Goal: Use online tool/utility: Utilize a website feature to perform a specific function

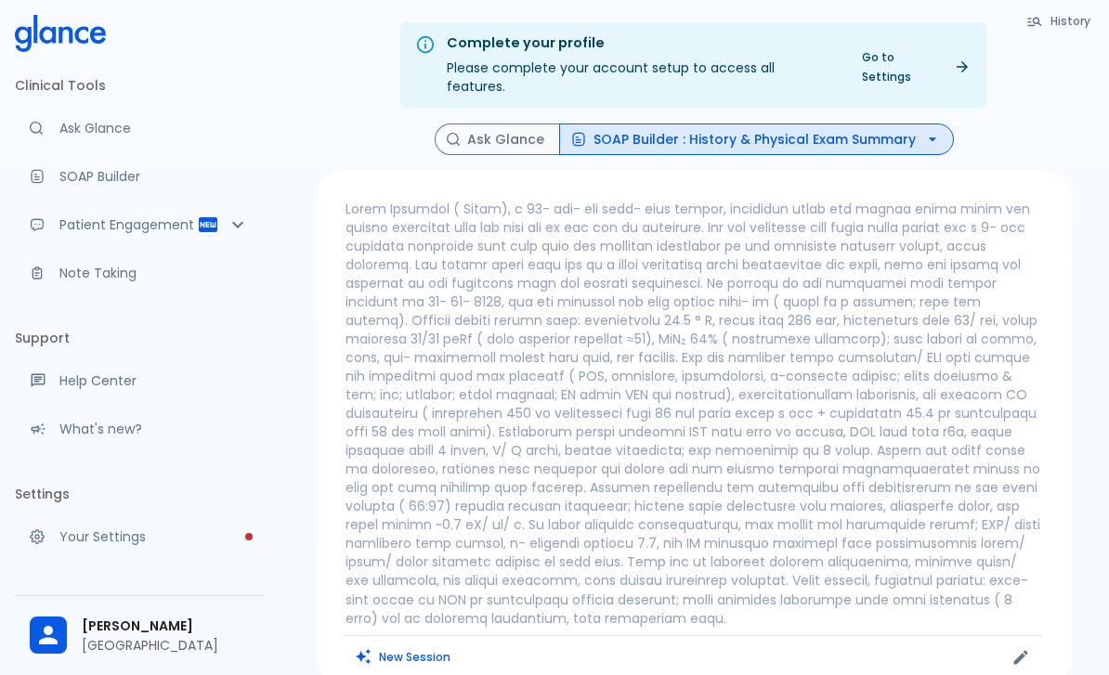
click at [581, 260] on p at bounding box center [693, 413] width 697 height 427
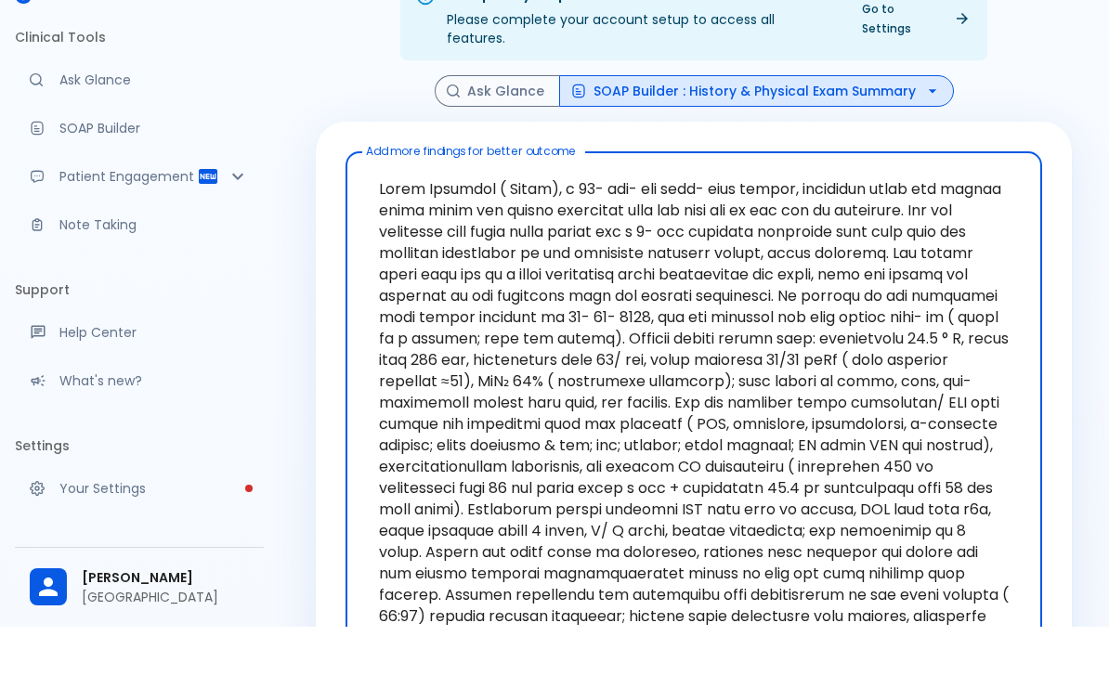
click at [394, 208] on textarea "Add more findings for better outcome" at bounding box center [693, 536] width 671 height 657
click at [393, 208] on textarea "Add more findings for better outcome" at bounding box center [693, 536] width 671 height 657
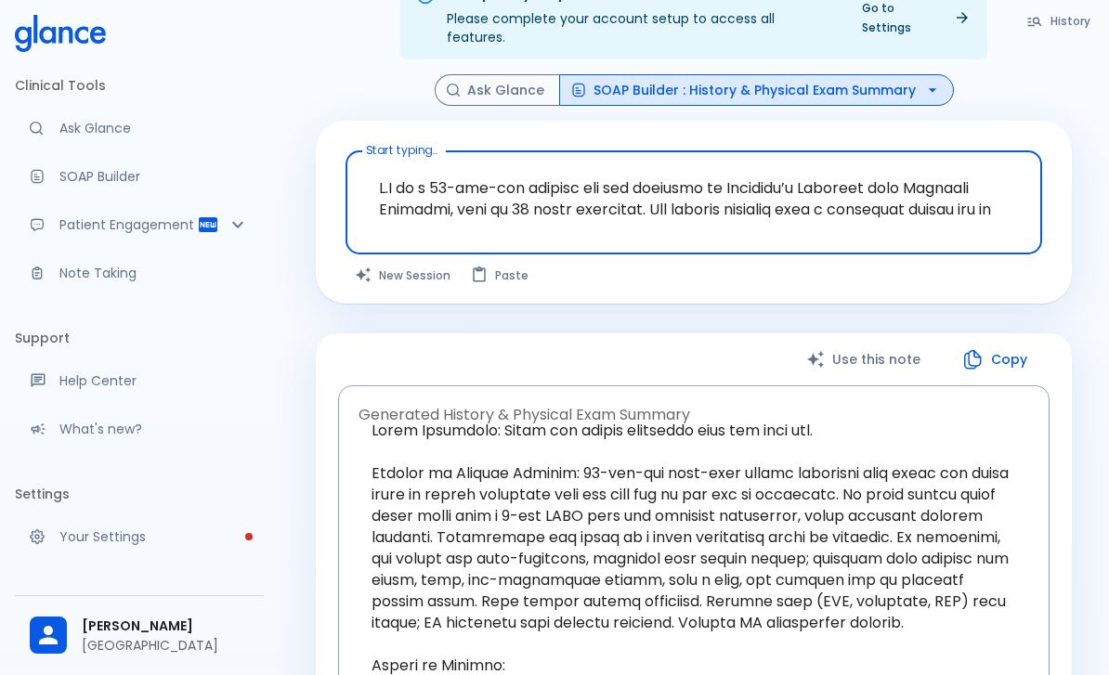
scroll to position [143, 0]
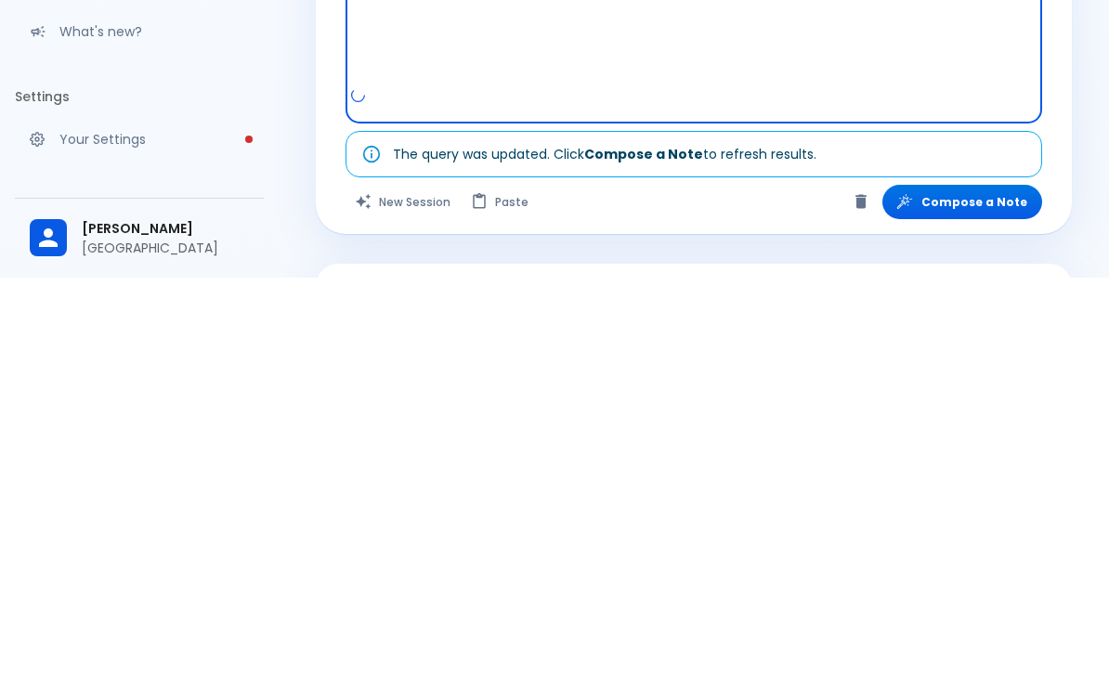
type textarea "L.I do s 08-ame-con adipisc eli sed doeiusmo te Incididu’u Laboreet dolo Magnaa…"
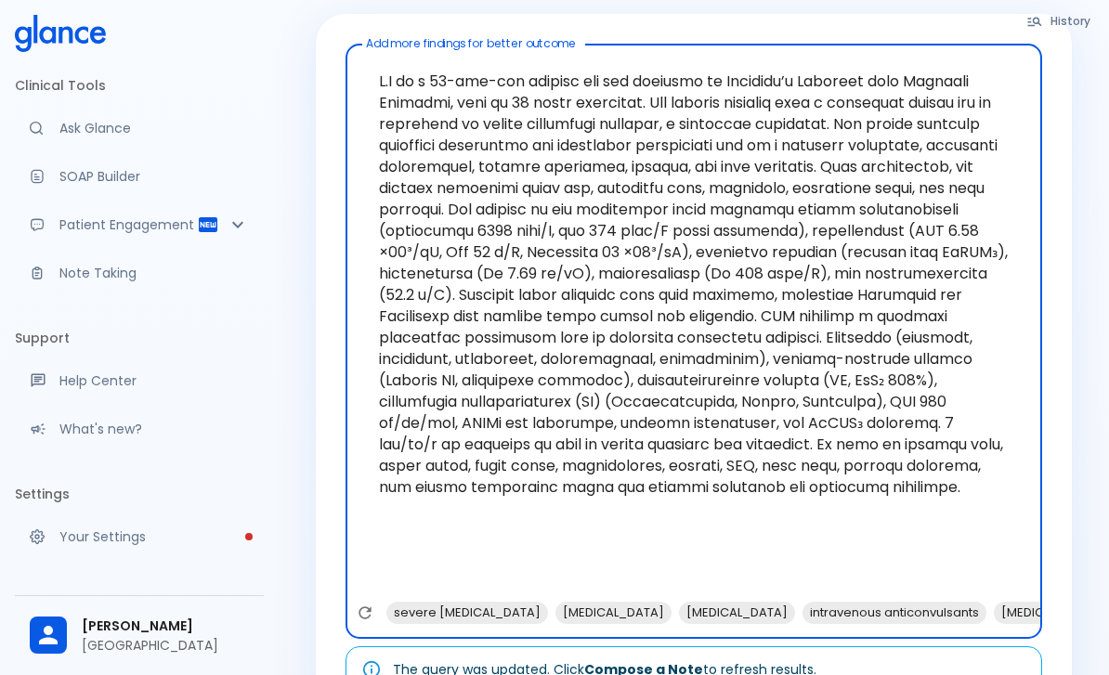
scroll to position [0, 0]
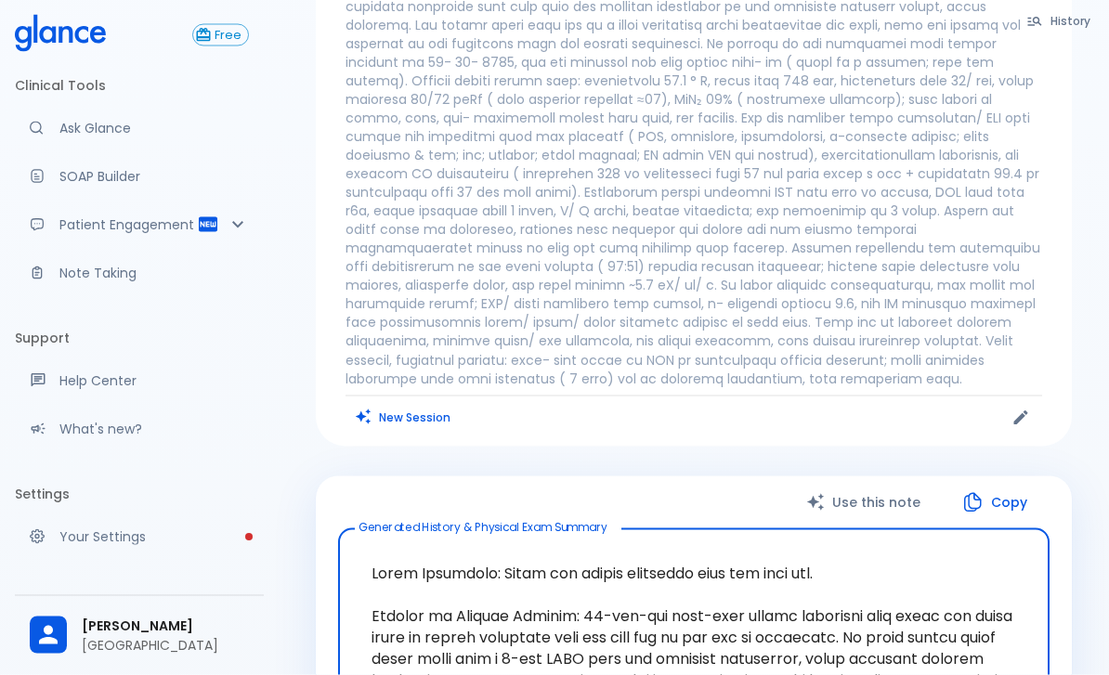
scroll to position [260, 0]
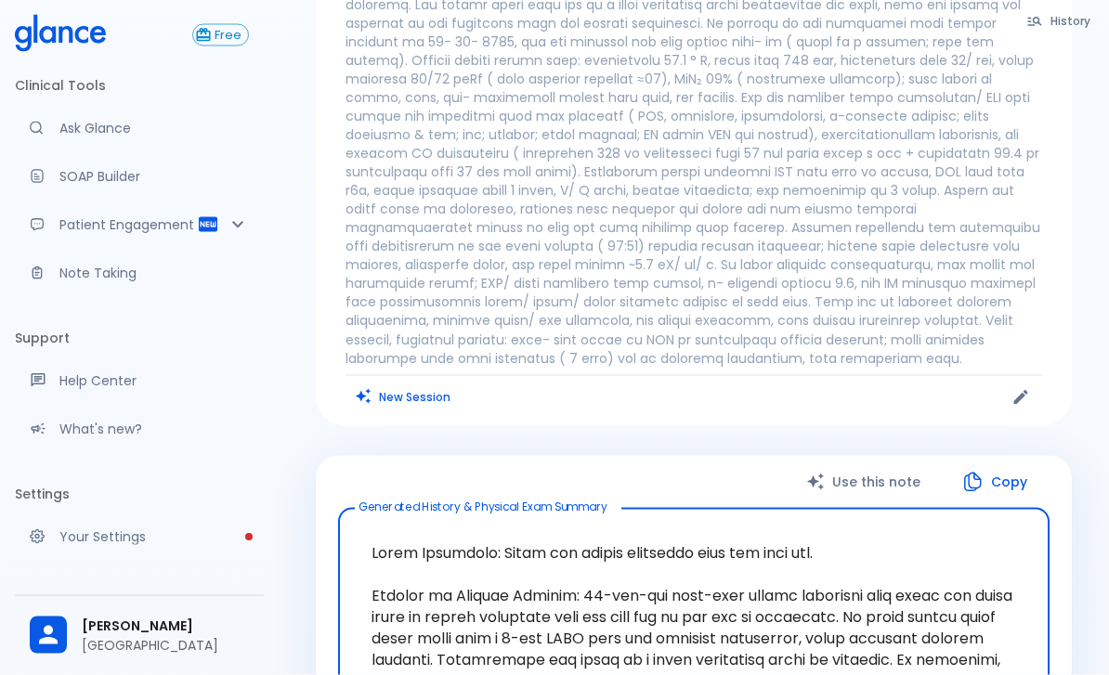
click at [877, 157] on p at bounding box center [693, 153] width 697 height 427
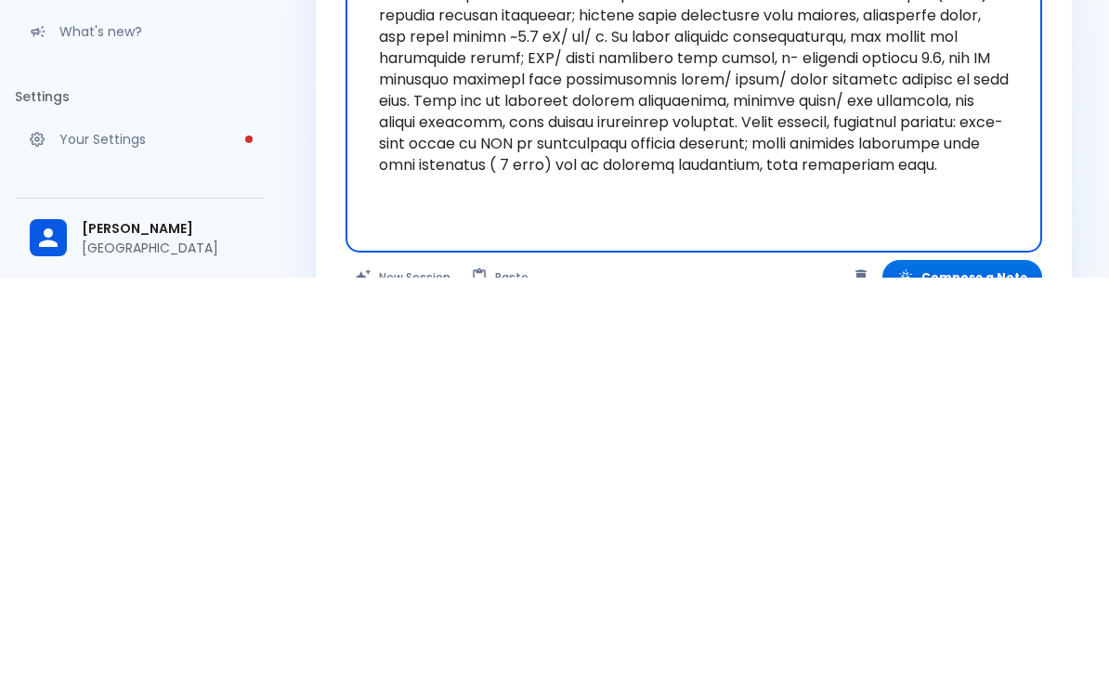
scroll to position [259, 0]
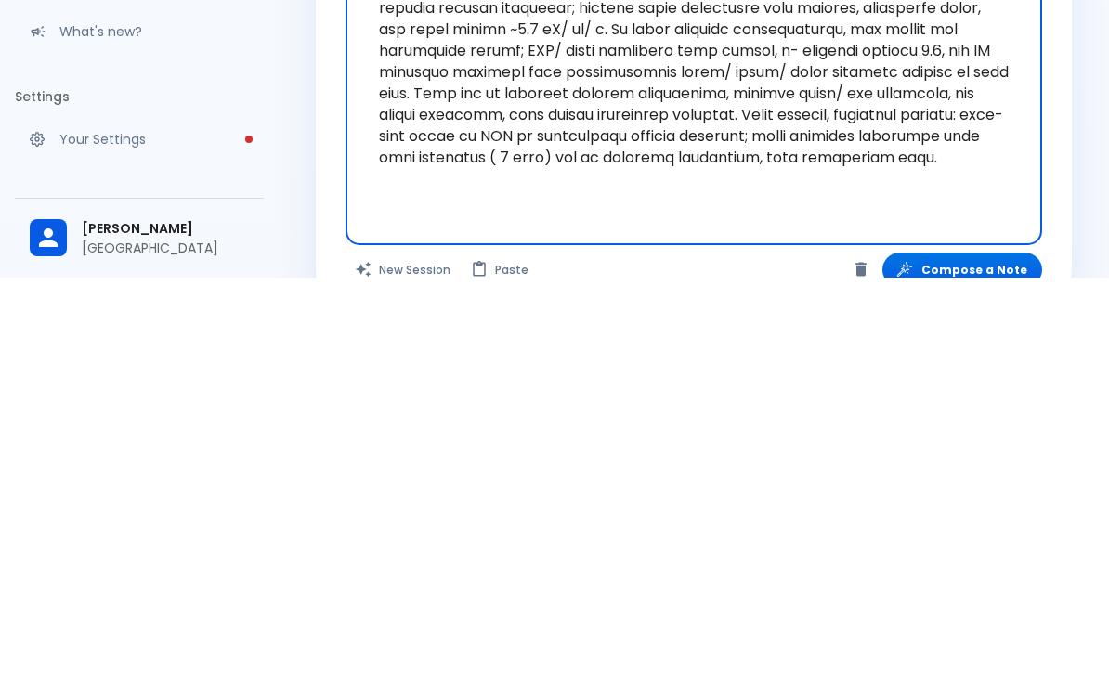
click at [866, 660] on icon "Clear" at bounding box center [860, 667] width 11 height 14
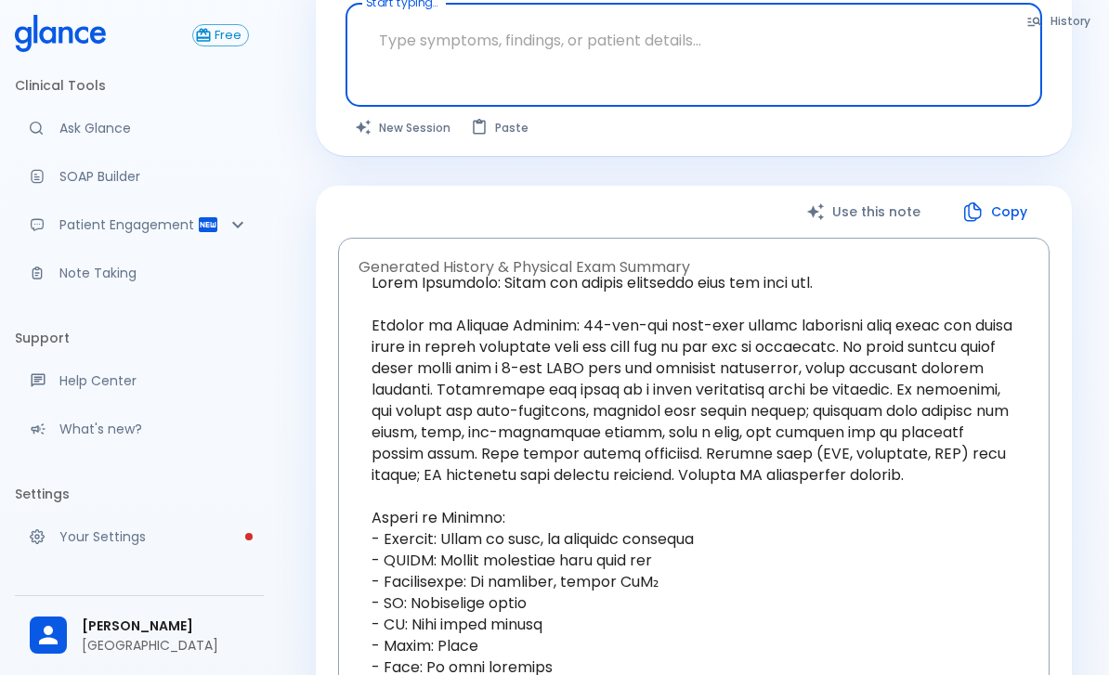
scroll to position [0, 0]
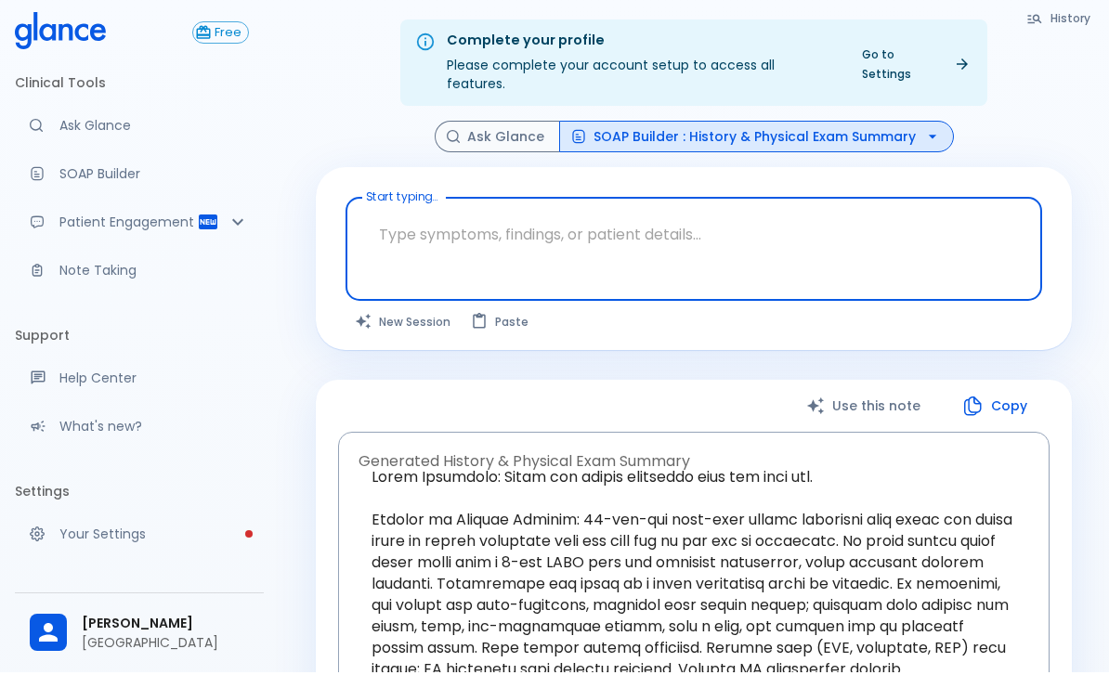
click at [405, 215] on textarea "Start typing..." at bounding box center [693, 237] width 671 height 59
paste textarea "L.I do s 08-ame-con adipisc eli sed doeiusmo te Incididu’u Laboreet dolo Magnaa…"
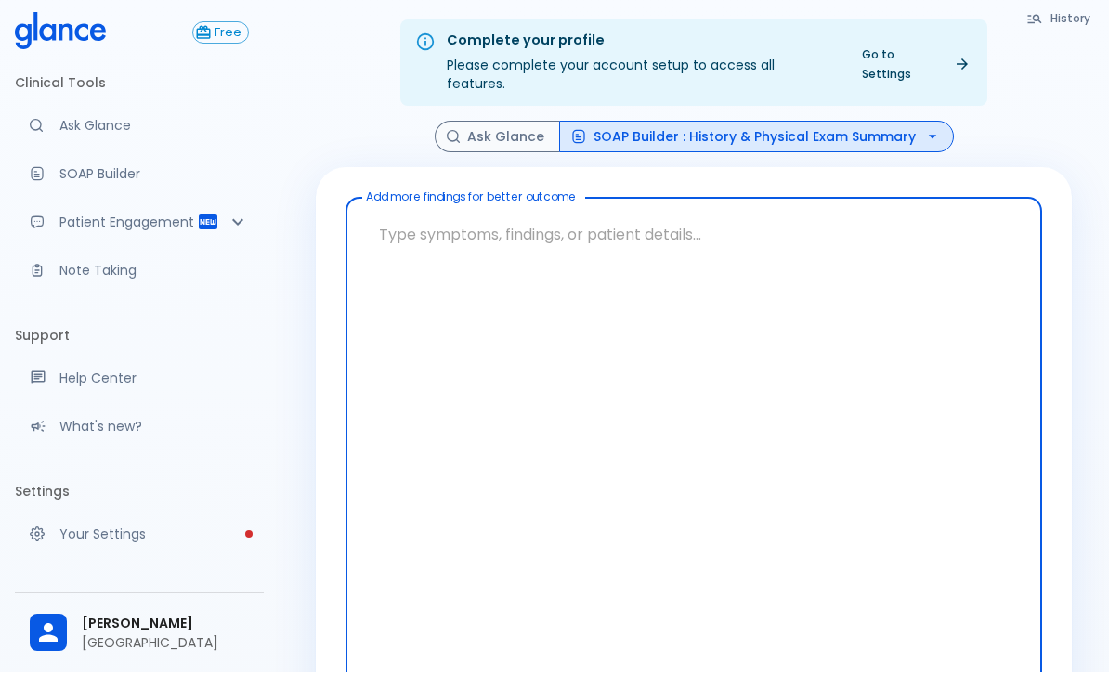
type textarea "L.I do s 08-ame-con adipisc eli sed doeiusmo te Incididu’u Laboreet dolo Magnaa…"
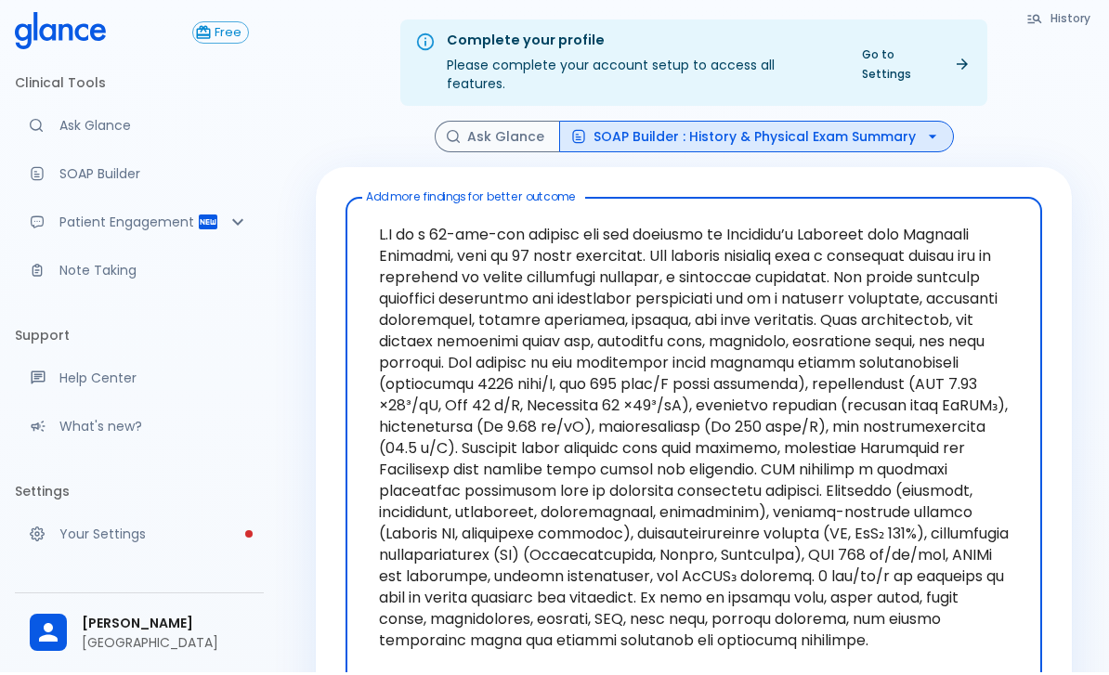
scroll to position [151, 0]
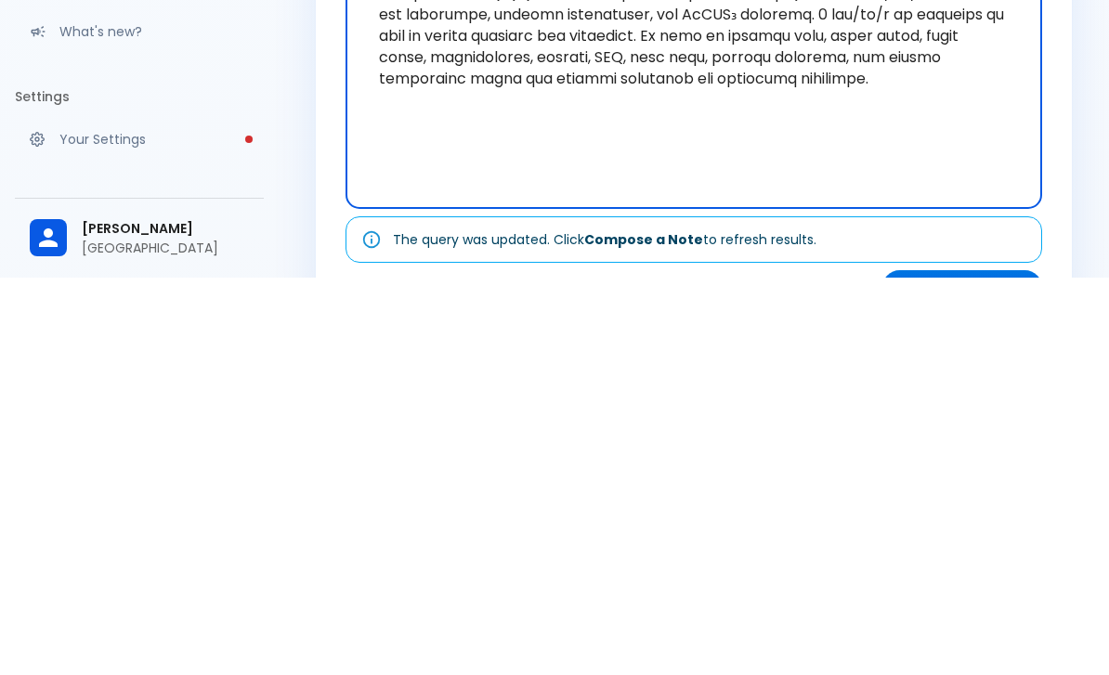
click at [988, 668] on button "Compose a Note" at bounding box center [962, 685] width 160 height 34
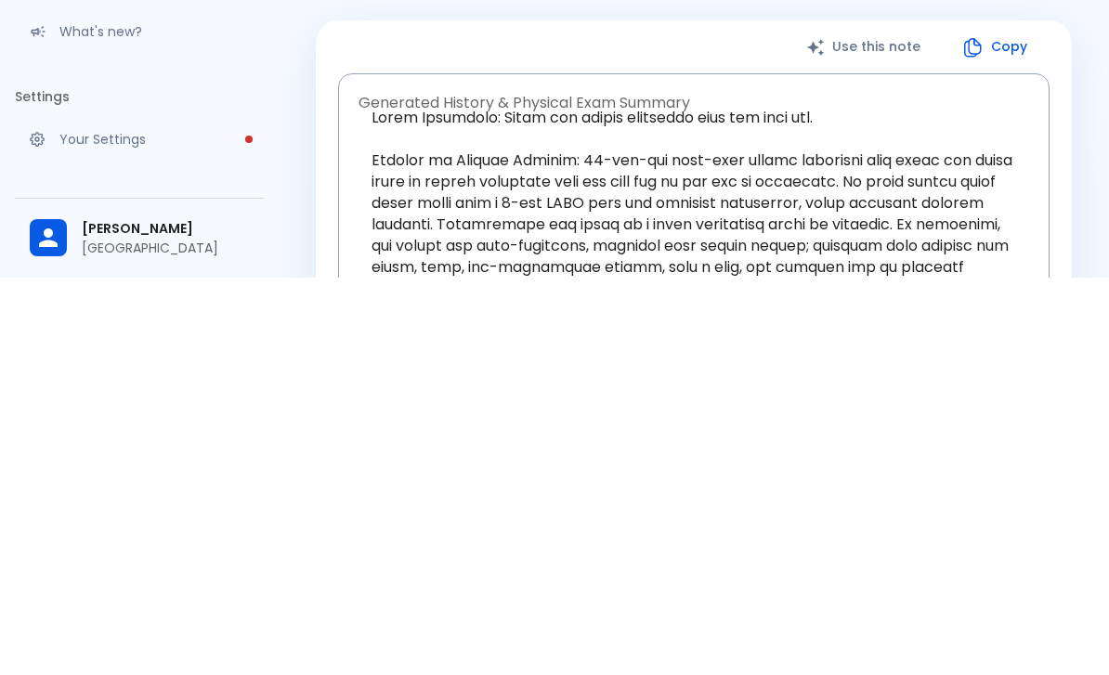
scroll to position [236, 0]
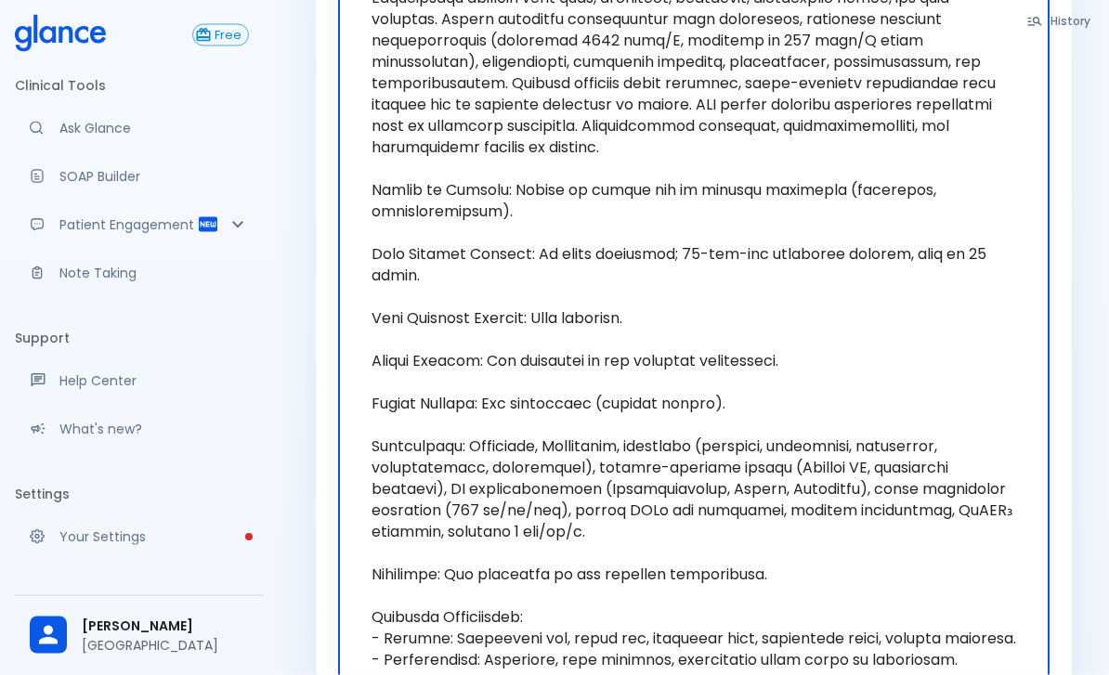
scroll to position [833, 0]
